Goal: Task Accomplishment & Management: Complete application form

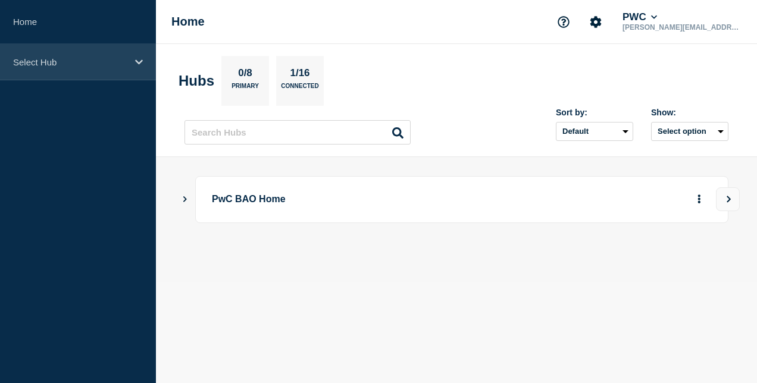
click at [60, 61] on p "Select Hub" at bounding box center [70, 62] width 114 height 10
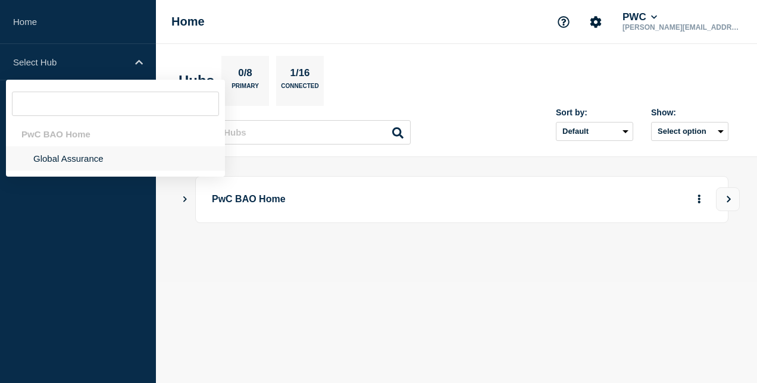
click at [93, 158] on li "Global Assurance" at bounding box center [115, 158] width 219 height 24
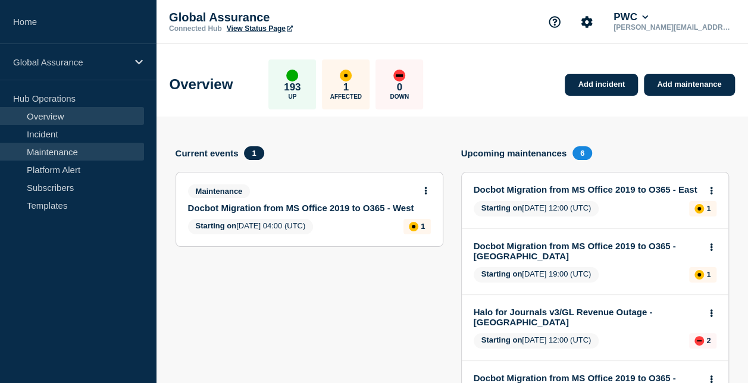
click at [98, 156] on link "Maintenance" at bounding box center [72, 152] width 144 height 18
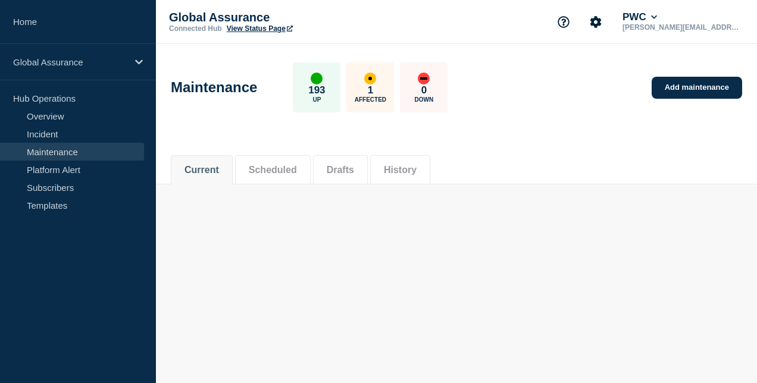
click at [417, 166] on button "History" at bounding box center [400, 170] width 33 height 11
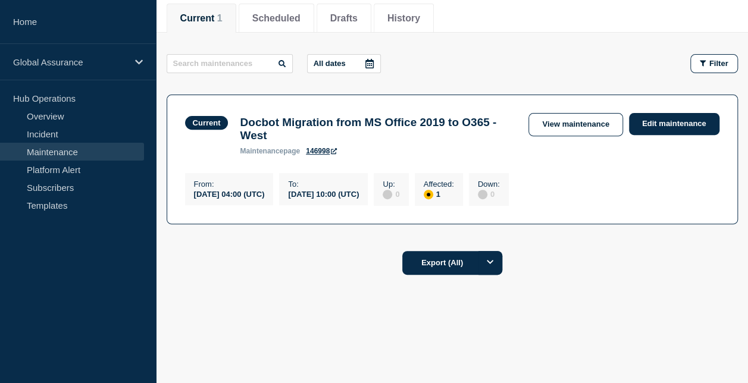
scroll to position [98, 0]
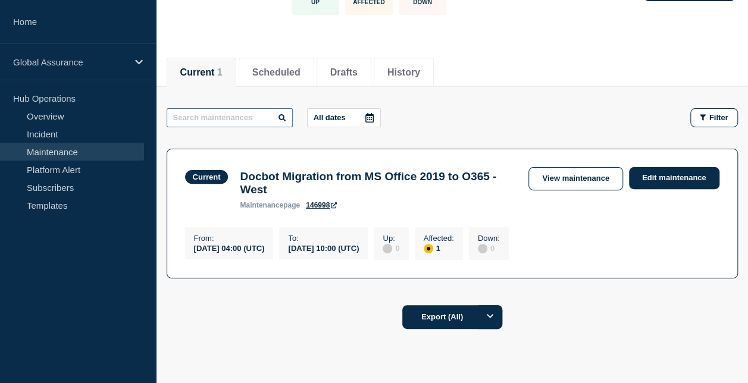
click at [227, 114] on input "text" at bounding box center [230, 117] width 126 height 19
click at [420, 69] on button "History" at bounding box center [404, 72] width 33 height 11
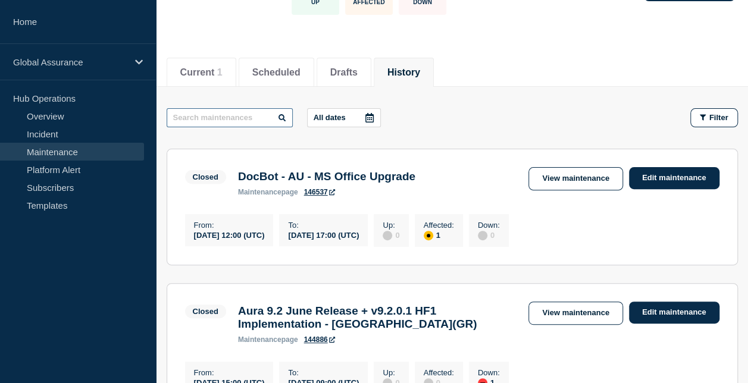
click at [213, 120] on input "text" at bounding box center [230, 117] width 126 height 19
paste input "Aura and A&C Planned DR - India"
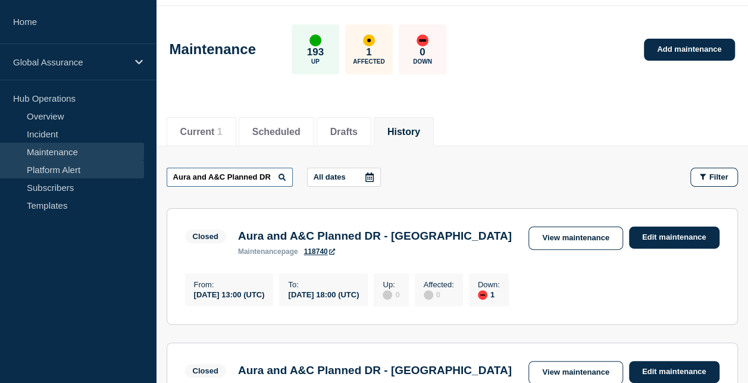
drag, startPoint x: 208, startPoint y: 176, endPoint x: 135, endPoint y: 170, distance: 72.8
click at [135, 170] on div "Home Global Assurance Hub Operations Overview Incident Maintenance Platform Ale…" at bounding box center [374, 290] width 748 height 657
drag, startPoint x: 251, startPoint y: 174, endPoint x: 213, endPoint y: 179, distance: 37.8
click at [213, 179] on input "Planned DR - India" at bounding box center [230, 177] width 126 height 19
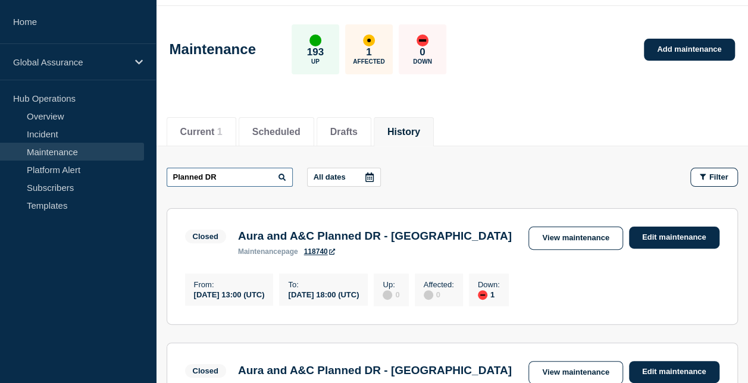
type input "Planned DR"
drag, startPoint x: 255, startPoint y: 179, endPoint x: 130, endPoint y: 168, distance: 124.9
click at [130, 168] on div "Home Global Assurance Hub Operations Overview Incident Maintenance Platform Ale…" at bounding box center [374, 290] width 748 height 657
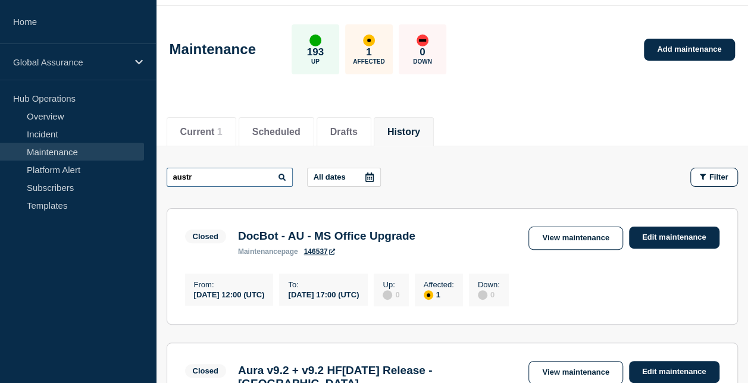
type input "austr"
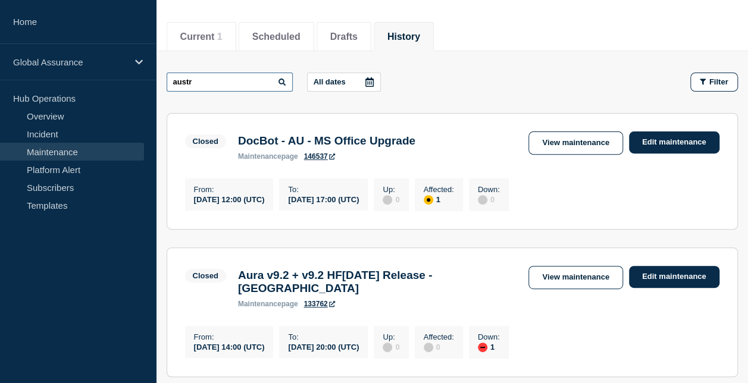
scroll to position [157, 0]
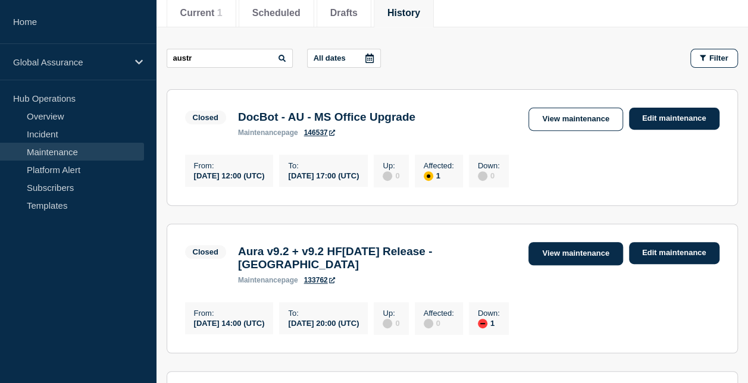
click at [558, 260] on link "View maintenance" at bounding box center [576, 253] width 94 height 23
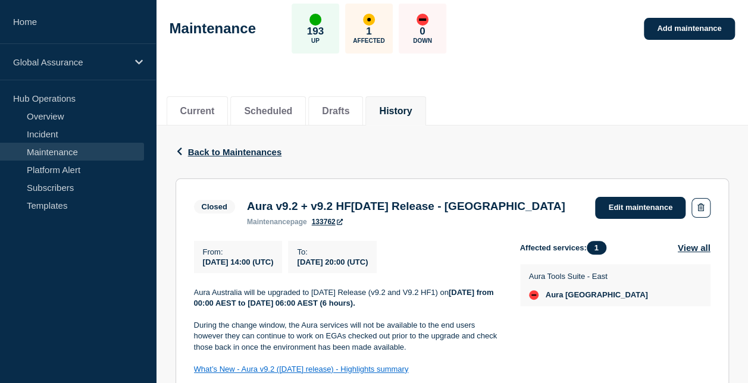
scroll to position [179, 0]
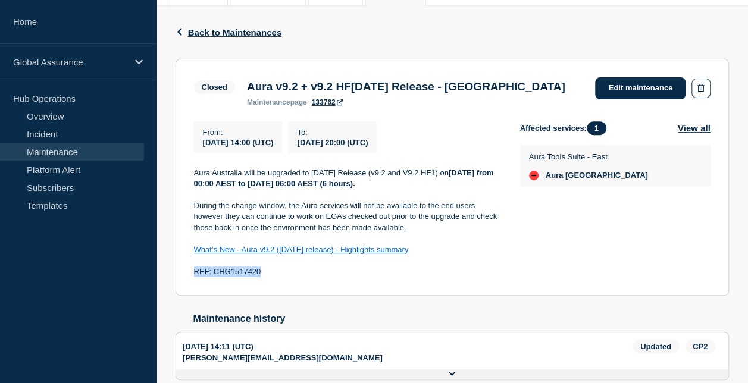
drag, startPoint x: 270, startPoint y: 286, endPoint x: 186, endPoint y: 286, distance: 83.9
click at [186, 286] on section "Closed Aura v9.2 + v9.2 HF1June 2025 Release - Australia maintenance page 13376…" at bounding box center [453, 178] width 554 height 238
copy p "REF: CHG1517420"
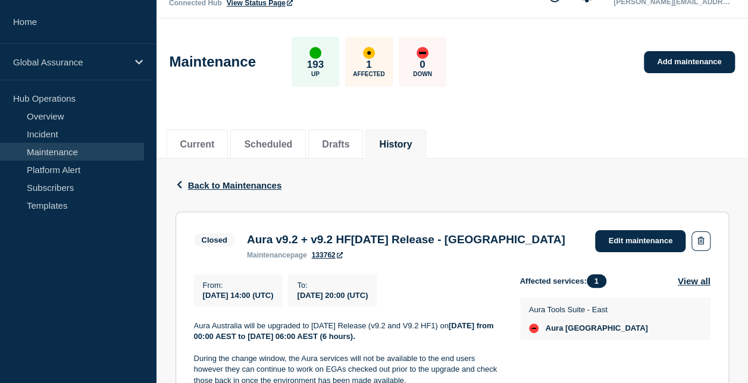
scroll to position [0, 0]
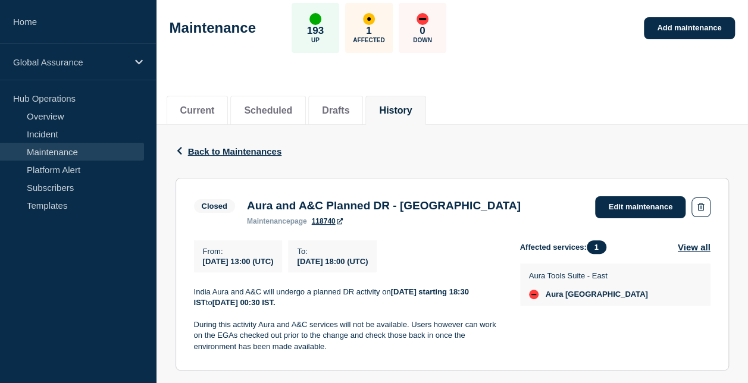
scroll to position [119, 0]
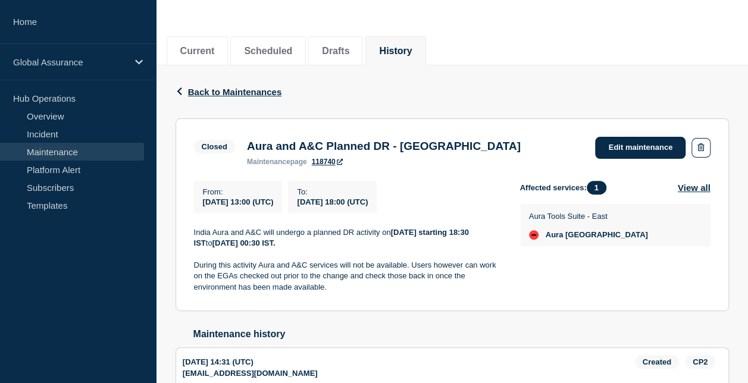
drag, startPoint x: 194, startPoint y: 235, endPoint x: 358, endPoint y: 294, distance: 174.8
click at [358, 294] on div "India Aura and A&C will undergo a planned DR activity [DATE][DATE] starting 18:…" at bounding box center [347, 260] width 307 height 66
copy div "India Aura and A&C will undergo a planned DR activity [DATE][DATE] starting 18:…"
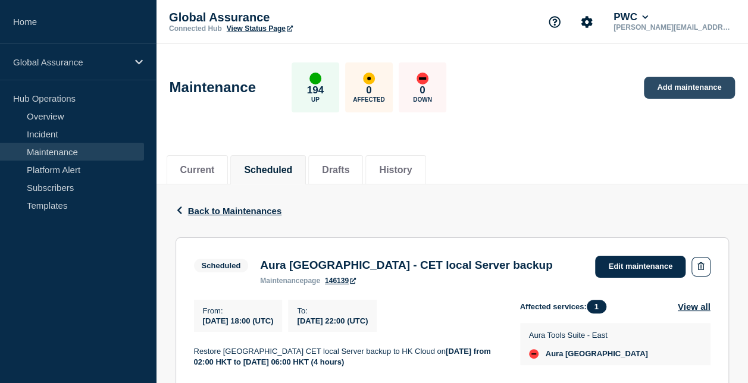
click at [700, 85] on link "Add maintenance" at bounding box center [689, 88] width 90 height 22
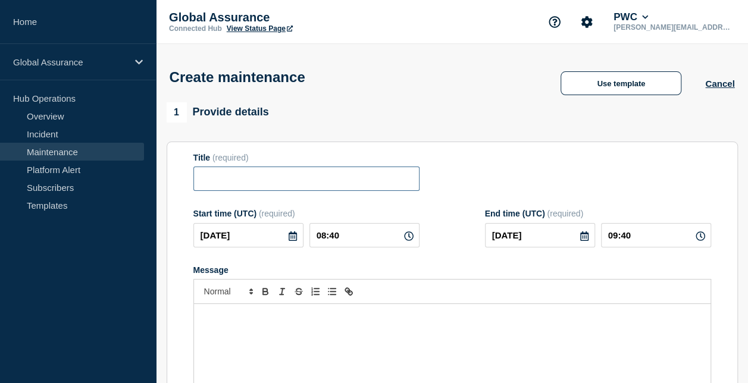
click at [223, 177] on input "Title" at bounding box center [306, 179] width 226 height 24
click at [228, 181] on input "AURA DR TEST- Australia" at bounding box center [306, 179] width 226 height 24
drag, startPoint x: 304, startPoint y: 181, endPoint x: 287, endPoint y: 180, distance: 16.7
click at [287, 180] on input "AURA Planned DR TEST- Australia" at bounding box center [306, 179] width 226 height 24
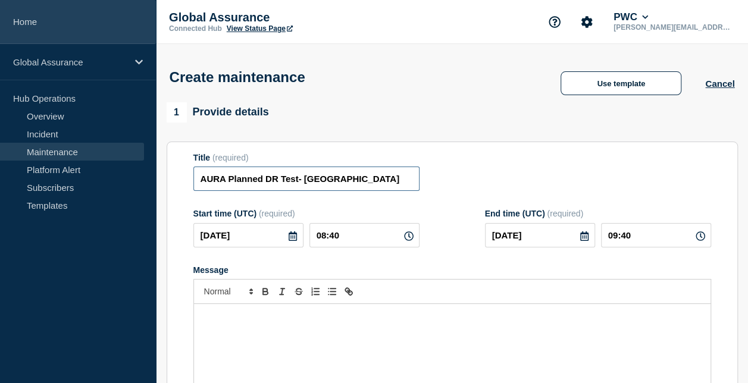
type input "AURA Planned DR Test- Australia"
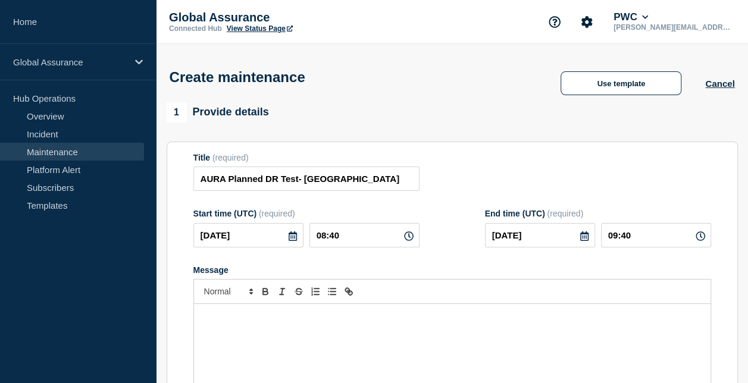
click at [261, 332] on div "Message" at bounding box center [452, 375] width 517 height 143
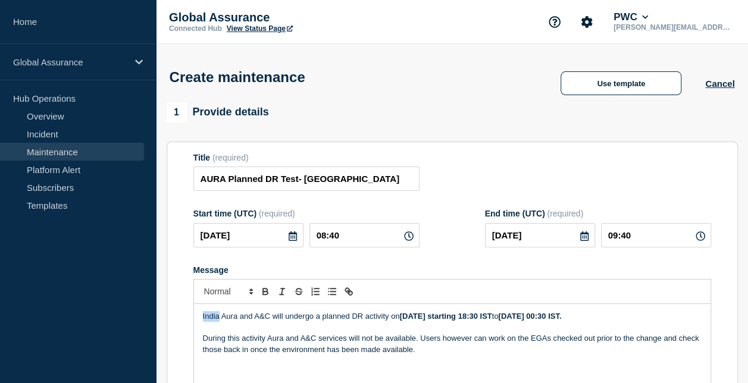
drag, startPoint x: 218, startPoint y: 319, endPoint x: 211, endPoint y: 314, distance: 8.6
click at [204, 316] on p "India Aura and A&C will undergo a planned DR activity on Friday, 06 December st…" at bounding box center [452, 316] width 499 height 11
drag, startPoint x: 250, startPoint y: 321, endPoint x: 280, endPoint y: 320, distance: 30.4
click at [280, 320] on p "Australia Aura and A&C will undergo a planned DR activity on Friday, 06 Decembe…" at bounding box center [452, 316] width 499 height 11
click at [413, 319] on strong "Friday, 06 December starting 18:30 IST" at bounding box center [426, 316] width 92 height 9
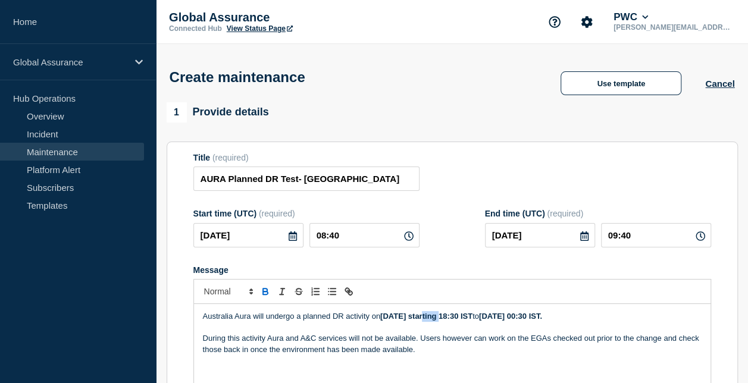
drag, startPoint x: 421, startPoint y: 319, endPoint x: 444, endPoint y: 319, distance: 22.6
click at [444, 319] on strong "Friday, 03 December starting 18:30 IST" at bounding box center [426, 316] width 92 height 9
click at [473, 319] on strong "Friday, 03 October starting 18:30 IST" at bounding box center [426, 316] width 92 height 9
click at [473, 318] on strong "Friday, 03 October starting 23:30 IST" at bounding box center [426, 316] width 92 height 9
click at [473, 317] on strong "Friday, 03 October starting 23:00 IST" at bounding box center [426, 316] width 92 height 9
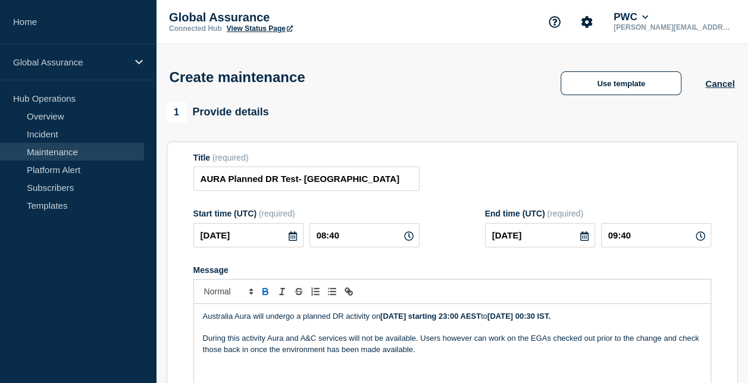
click at [551, 318] on strong "Saturday, 07 December 00:30 IST." at bounding box center [519, 316] width 63 height 9
drag, startPoint x: 606, startPoint y: 318, endPoint x: 585, endPoint y: 319, distance: 21.5
click at [551, 319] on strong "Saturday, 04 December 00:30 IST." at bounding box center [519, 316] width 63 height 9
click at [551, 319] on strong "Saturday, 04 October 00:30 IST." at bounding box center [519, 316] width 63 height 9
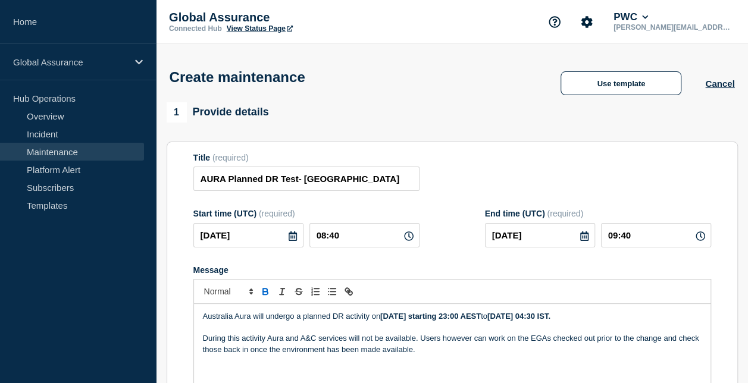
click at [551, 319] on strong "Saturday, 04 October 04:30 IST." at bounding box center [519, 316] width 63 height 9
click at [551, 318] on strong "Saturday, 04 October 04:00 IST." at bounding box center [519, 316] width 63 height 9
drag, startPoint x: 285, startPoint y: 339, endPoint x: 318, endPoint y: 347, distance: 34.4
click at [318, 344] on p "During this activity Aura and A&C services will not be available. Users however…" at bounding box center [452, 344] width 499 height 22
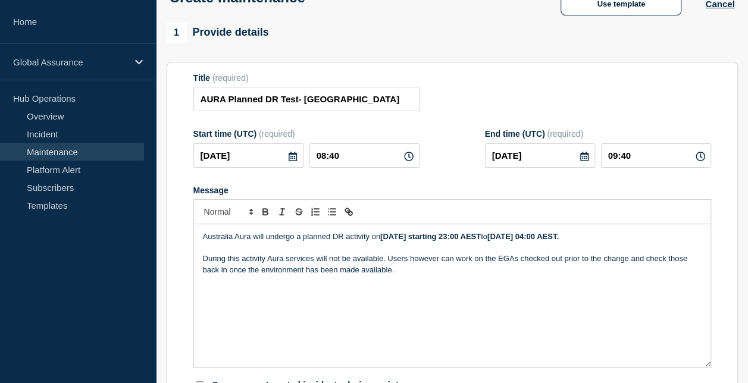
scroll to position [119, 0]
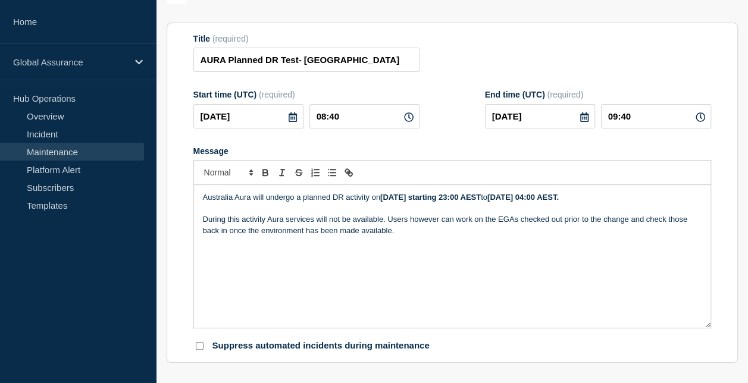
click at [401, 235] on p "During this activity Aura services will not be available. Users however can wor…" at bounding box center [452, 225] width 499 height 22
drag, startPoint x: 270, startPoint y: 253, endPoint x: 224, endPoint y: 252, distance: 46.4
click at [224, 252] on p "REF: CHG1517420" at bounding box center [452, 252] width 499 height 11
click at [293, 120] on icon at bounding box center [293, 118] width 8 height 10
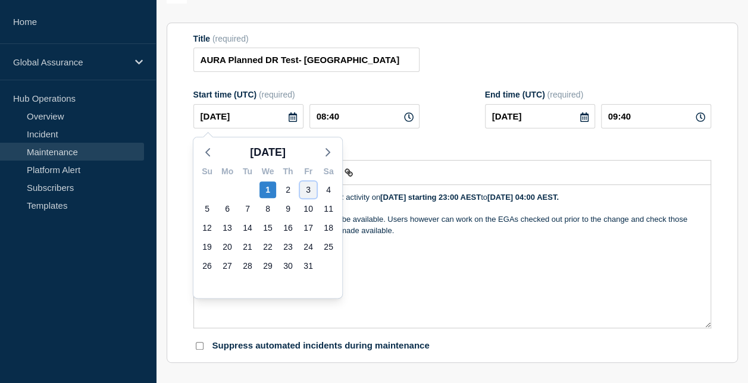
click at [307, 188] on div "3" at bounding box center [308, 190] width 17 height 17
type input "2025-10-03"
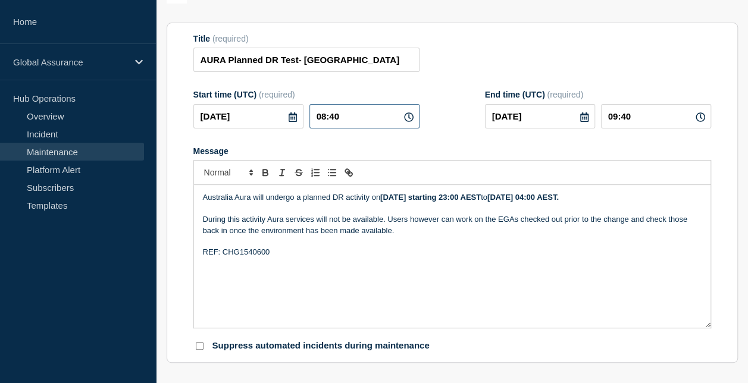
drag, startPoint x: 325, startPoint y: 117, endPoint x: 318, endPoint y: 116, distance: 7.2
click at [318, 116] on input "08:40" at bounding box center [365, 116] width 110 height 24
type input "13:40"
type input "14:40"
drag, startPoint x: 341, startPoint y: 120, endPoint x: 330, endPoint y: 118, distance: 11.5
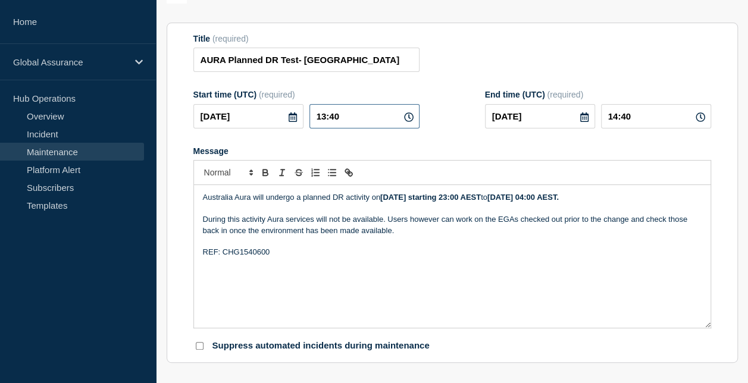
click at [330, 118] on input "13:40" at bounding box center [365, 116] width 110 height 24
type input "13:00"
click at [613, 117] on input "14:00" at bounding box center [656, 116] width 110 height 24
type input "15:00"
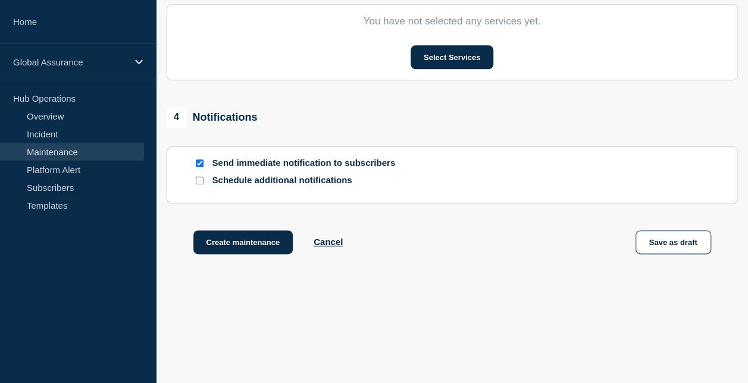
scroll to position [654, 0]
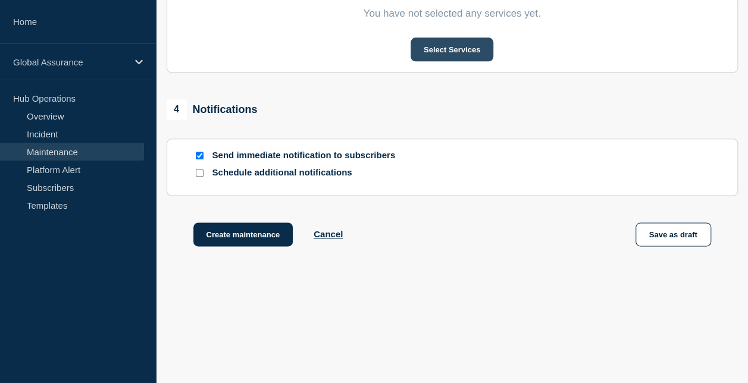
click at [451, 51] on button "Select Services" at bounding box center [452, 50] width 83 height 24
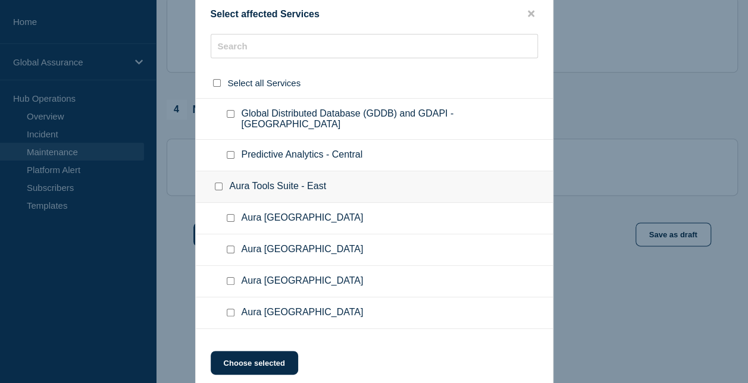
scroll to position [2679, 0]
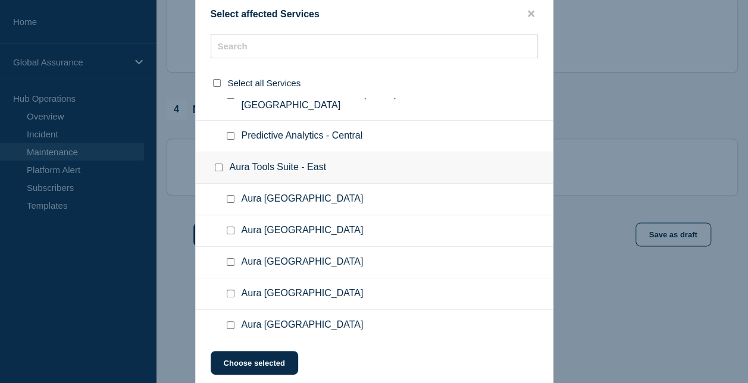
click at [230, 195] on input "Aura Australia checkbox" at bounding box center [231, 199] width 8 height 8
checkbox input "true"
click at [248, 360] on button "Choose selected" at bounding box center [255, 363] width 88 height 24
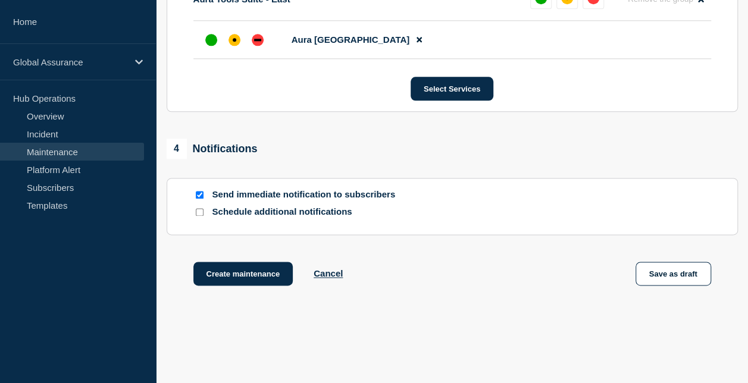
scroll to position [657, 0]
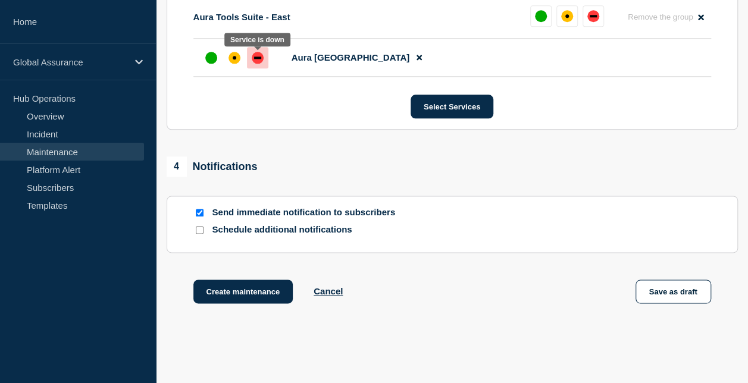
click at [254, 62] on div "down" at bounding box center [258, 58] width 12 height 12
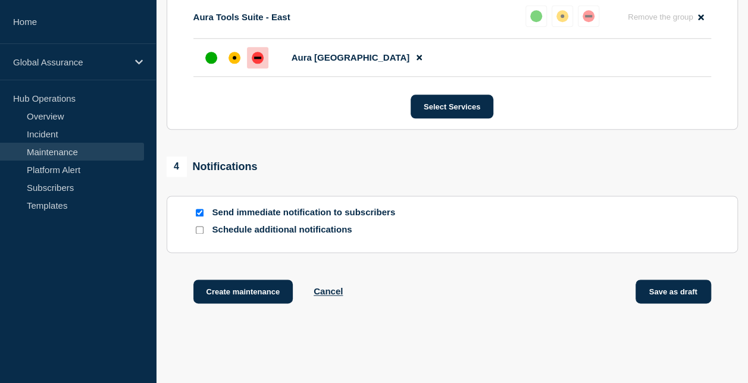
click at [677, 296] on button "Save as draft" at bounding box center [674, 292] width 76 height 24
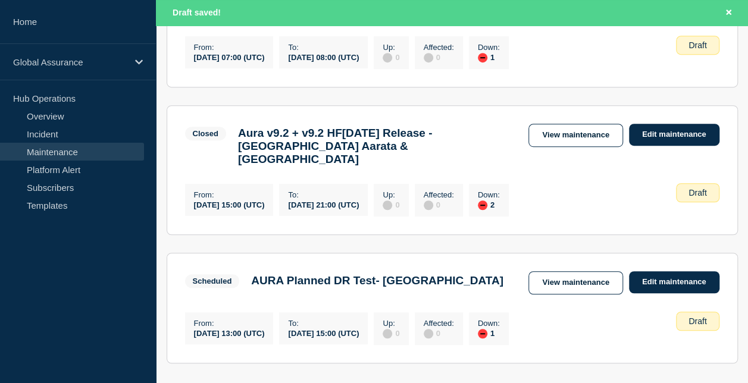
scroll to position [357, 0]
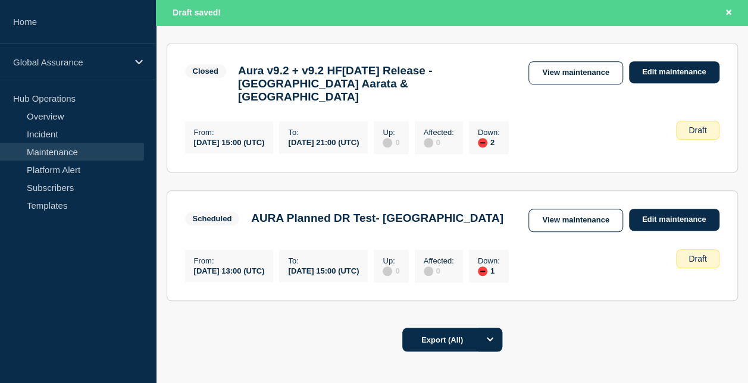
click at [51, 151] on link "Maintenance" at bounding box center [72, 152] width 144 height 18
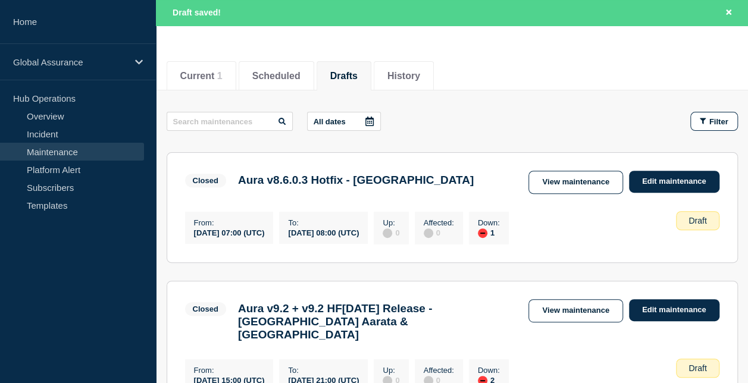
scroll to position [417, 0]
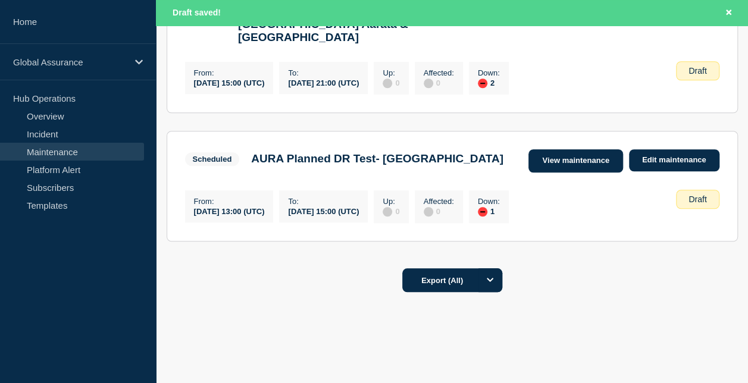
click at [582, 151] on link "View maintenance" at bounding box center [576, 160] width 94 height 23
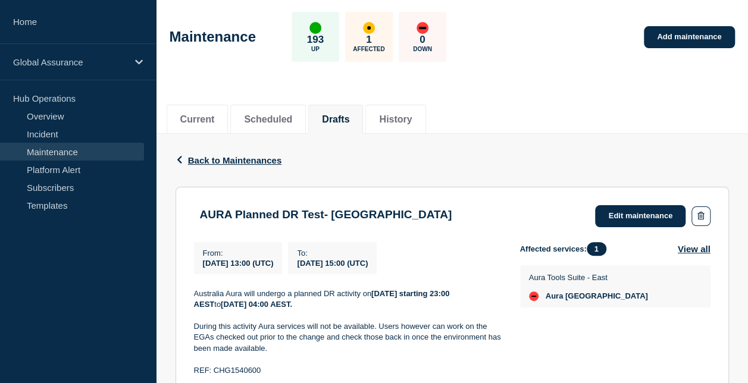
scroll to position [119, 0]
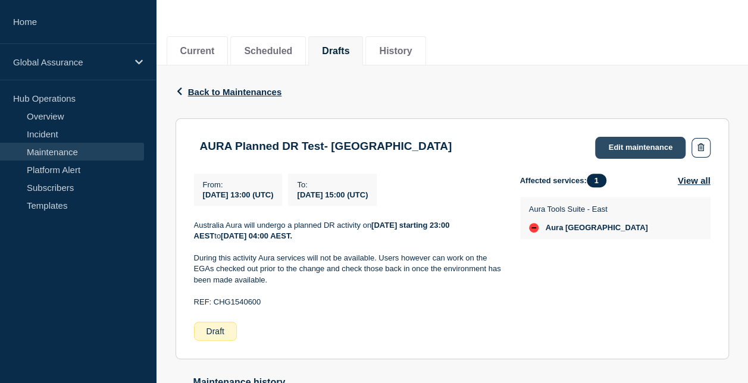
click at [631, 149] on link "Edit maintenance" at bounding box center [640, 148] width 90 height 22
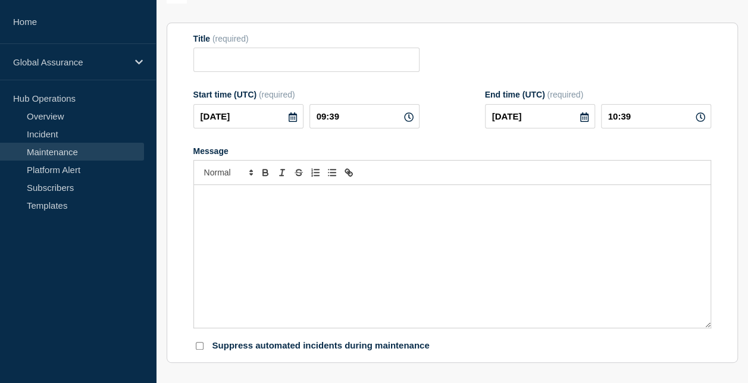
type input "AURA Planned DR Test- Australia"
type input "2025-10-03"
type input "13:00"
type input "2025-10-03"
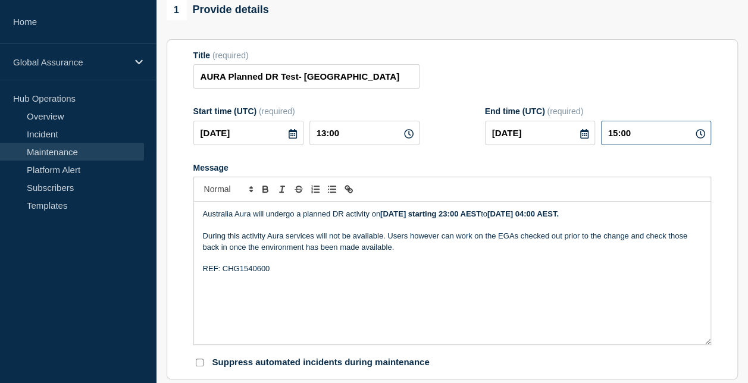
click at [615, 121] on input "15:00" at bounding box center [656, 133] width 110 height 24
type input "18:00"
click at [620, 146] on form "Title (required) AURA Planned DR Test- Australia Start time (UTC) (required) 20…" at bounding box center [452, 210] width 518 height 319
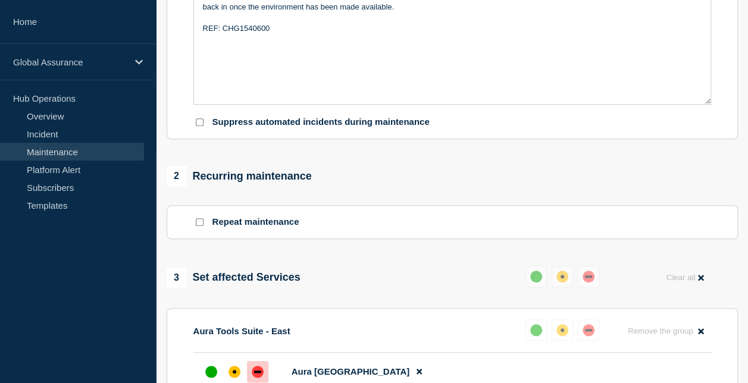
scroll to position [657, 0]
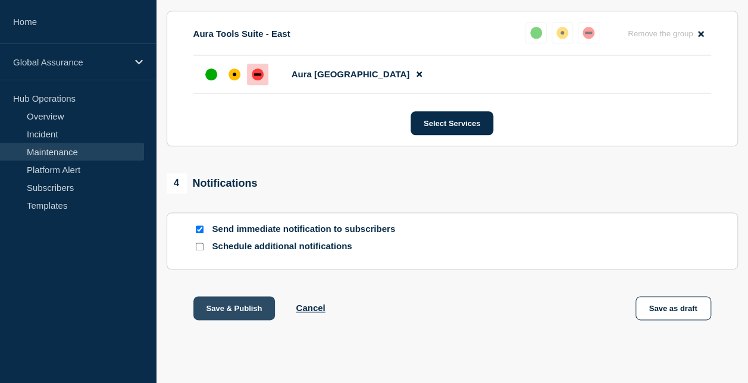
click at [237, 296] on button "Save & Publish" at bounding box center [234, 308] width 82 height 24
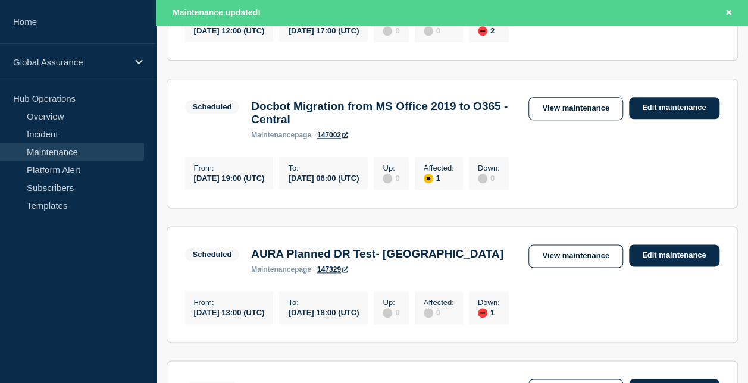
scroll to position [714, 0]
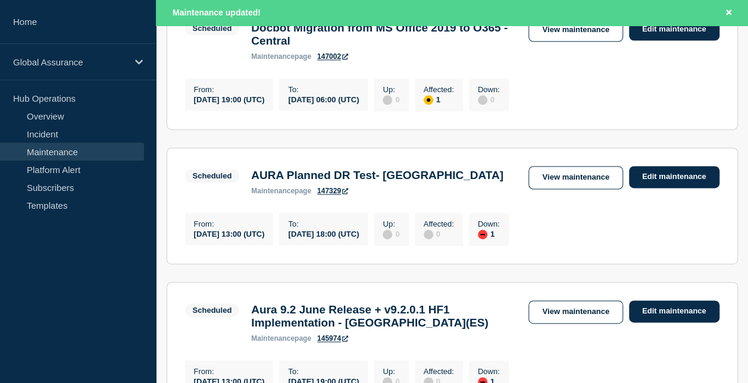
click at [348, 194] on icon at bounding box center [345, 191] width 6 height 6
